Goal: Transaction & Acquisition: Obtain resource

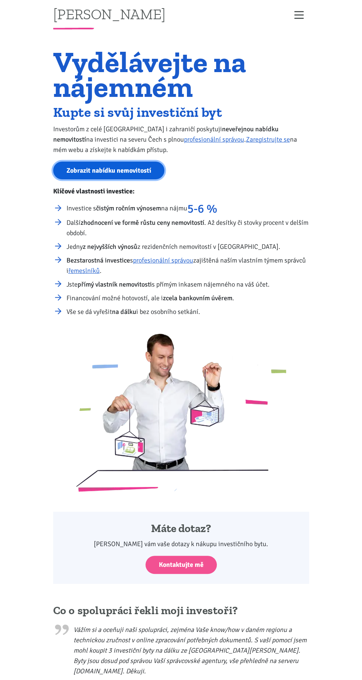
click at [84, 166] on link "Zobrazit nabídku nemovitostí" at bounding box center [108, 171] width 111 height 18
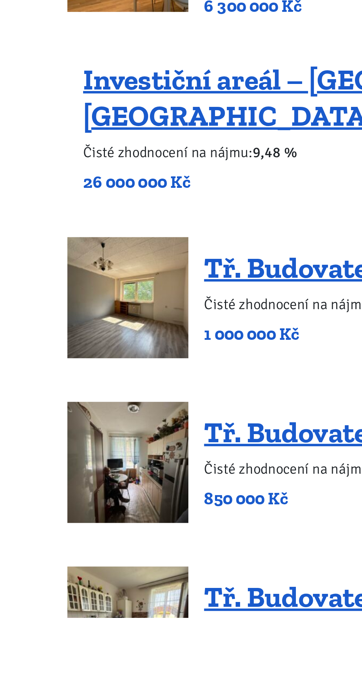
scroll to position [335, 0]
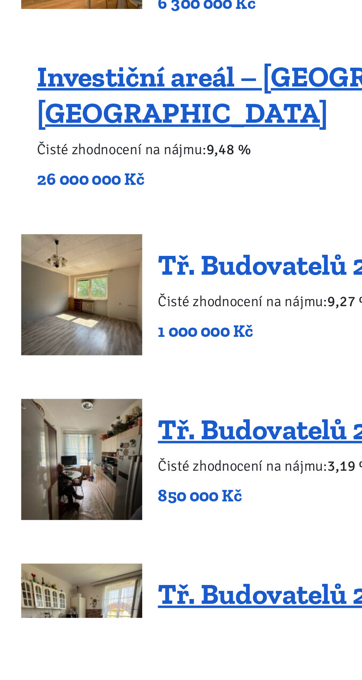
click at [136, 510] on link "Tř. Budovatelů 2401/64, Most" at bounding box center [202, 518] width 172 height 16
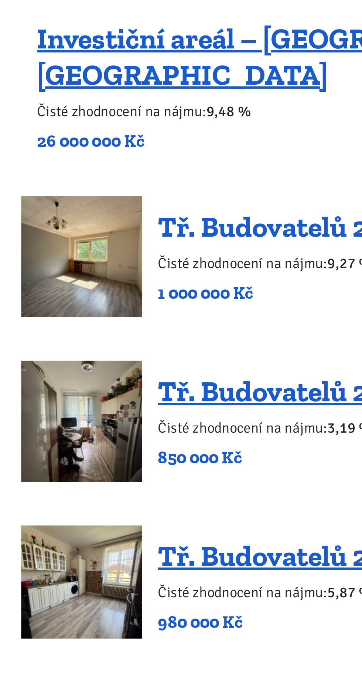
scroll to position [416, 0]
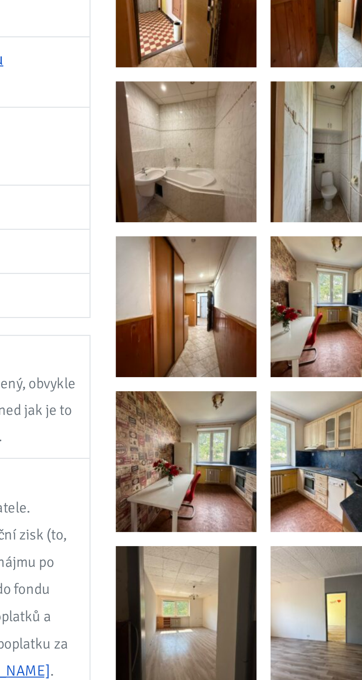
click at [205, 342] on img at bounding box center [213, 343] width 55 height 55
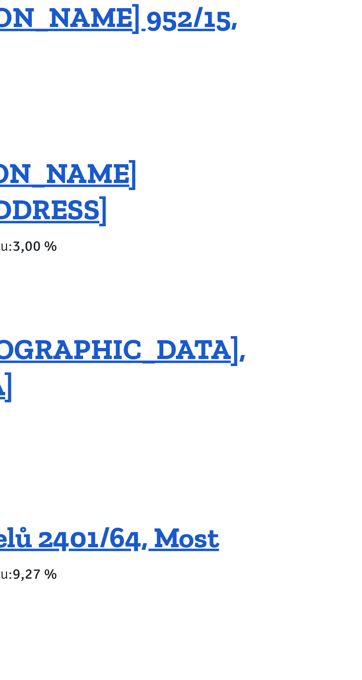
scroll to position [415, 0]
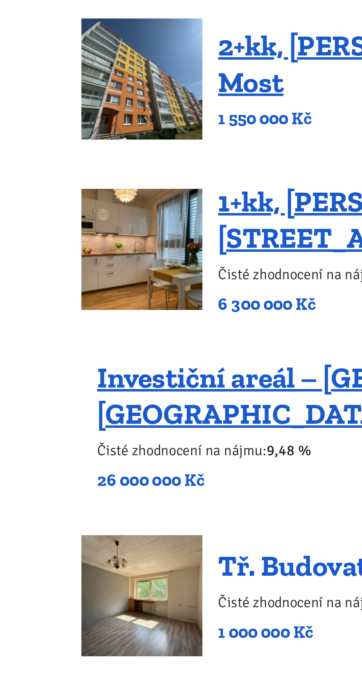
click at [154, 430] on link "Tř. Budovatelů 2401/64, Most" at bounding box center [202, 438] width 172 height 16
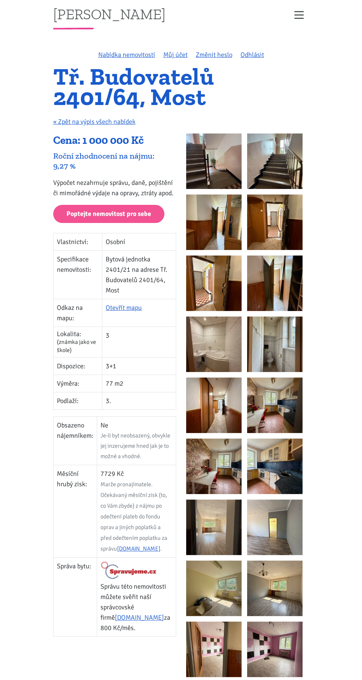
click at [206, 154] on img at bounding box center [213, 160] width 55 height 55
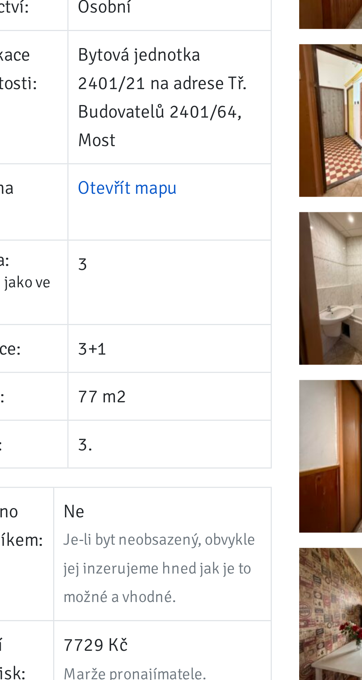
click at [117, 311] on link "Otevřít mapu" at bounding box center [124, 307] width 36 height 8
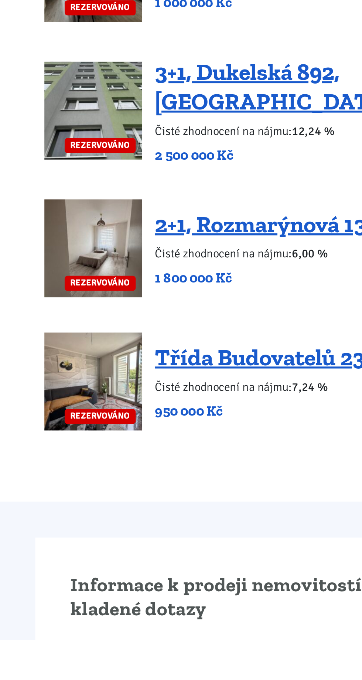
scroll to position [1500, 0]
